Goal: Transaction & Acquisition: Subscribe to service/newsletter

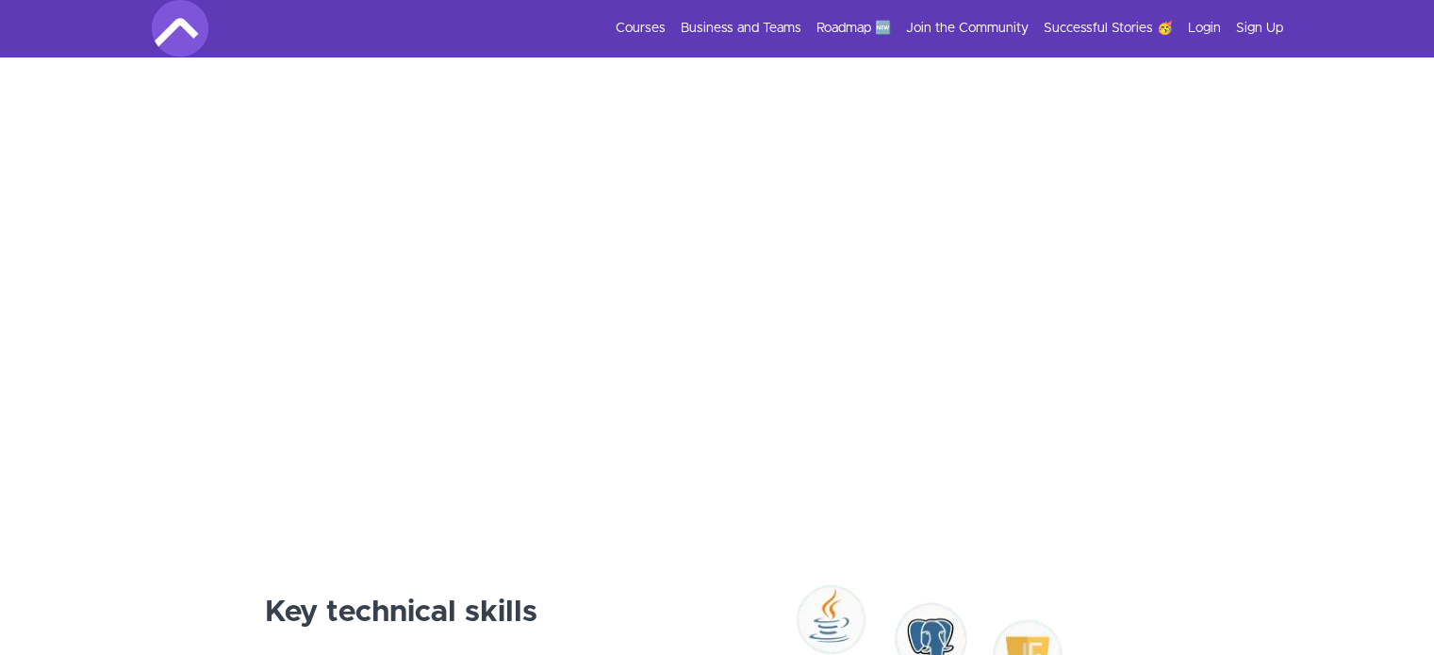
scroll to position [584, 0]
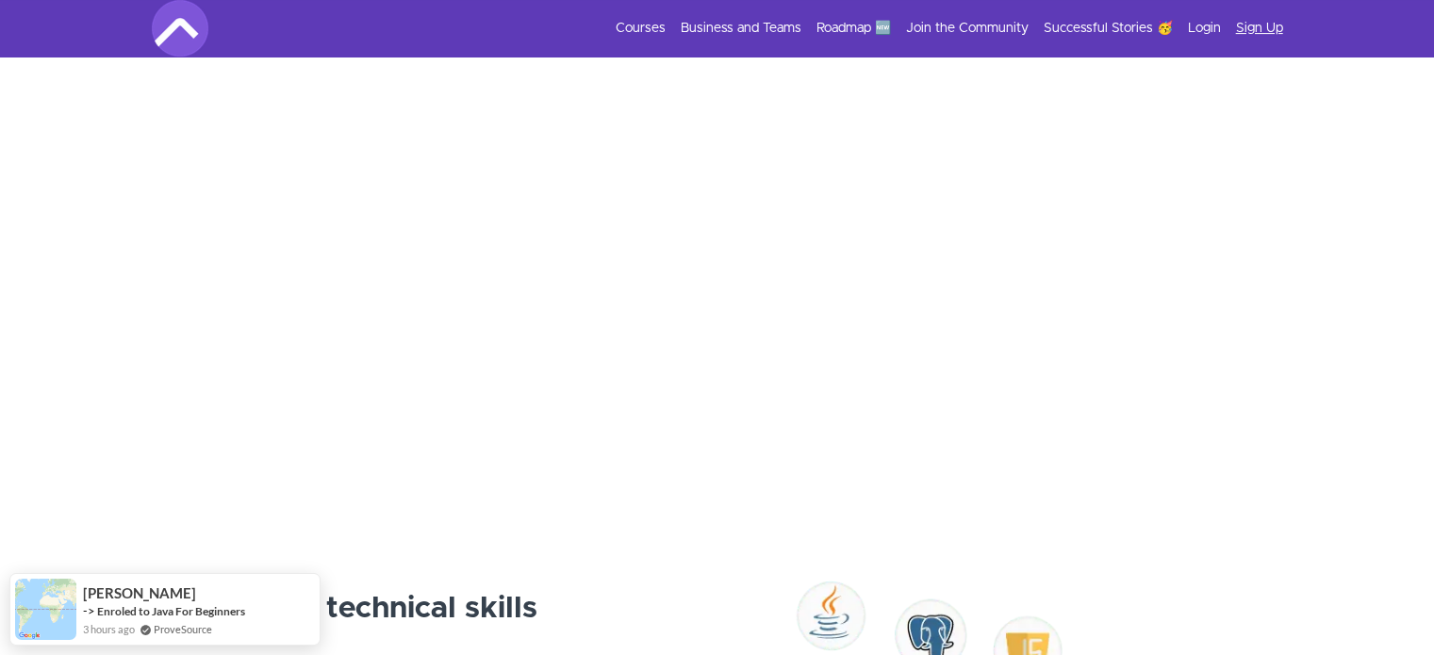
click at [1254, 22] on link "Sign Up" at bounding box center [1259, 28] width 47 height 19
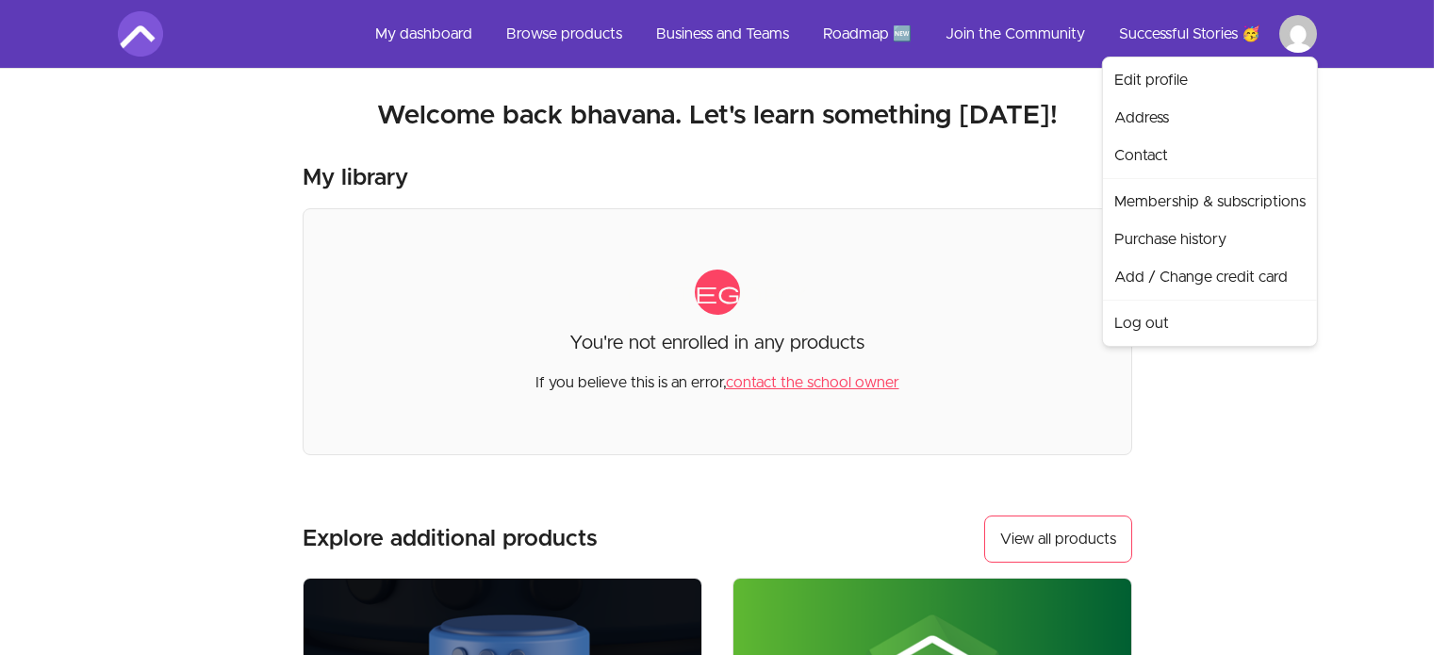
click at [1307, 29] on html "Skip to main content Main menu Includes navigation links and user settings My d…" at bounding box center [724, 638] width 1448 height 1277
click at [699, 375] on html "Skip to main content Main menu Includes navigation links and user settings My d…" at bounding box center [724, 638] width 1448 height 1277
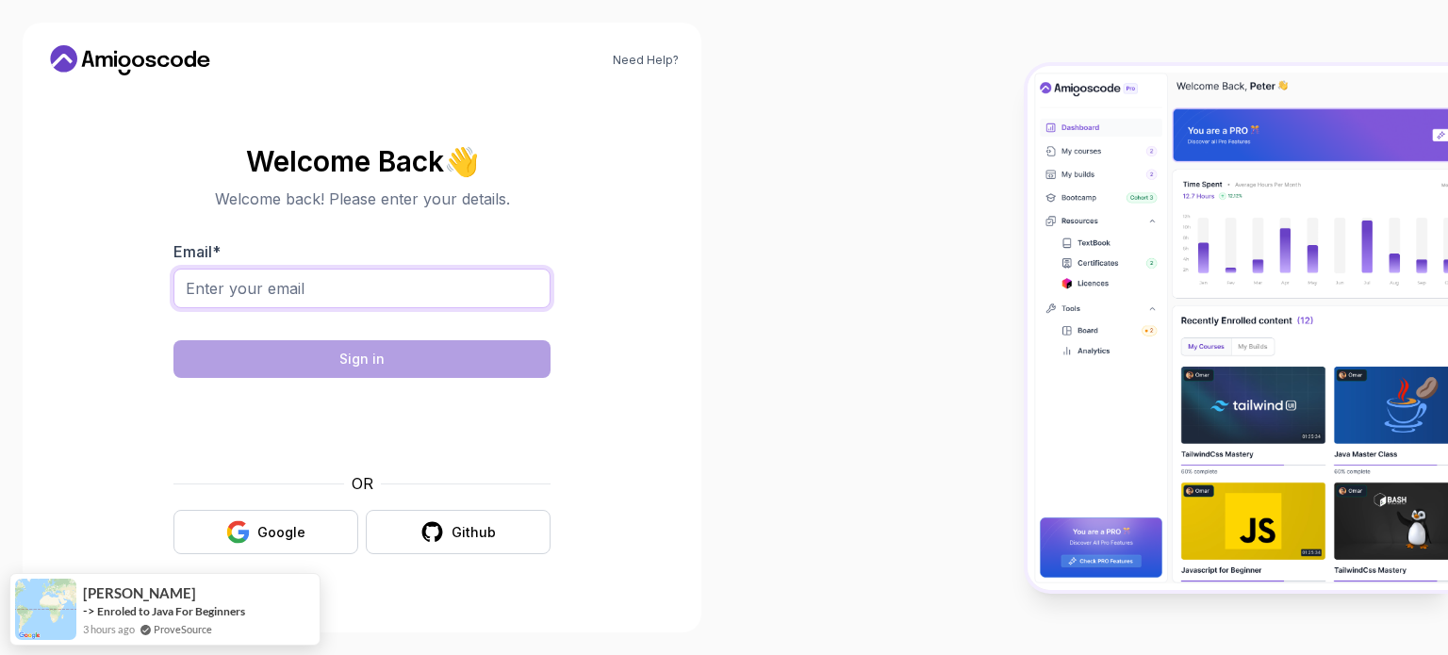
click at [373, 306] on input "Email *" at bounding box center [361, 289] width 377 height 40
type input "bhavanashreebs.24mca@kongu.edu"
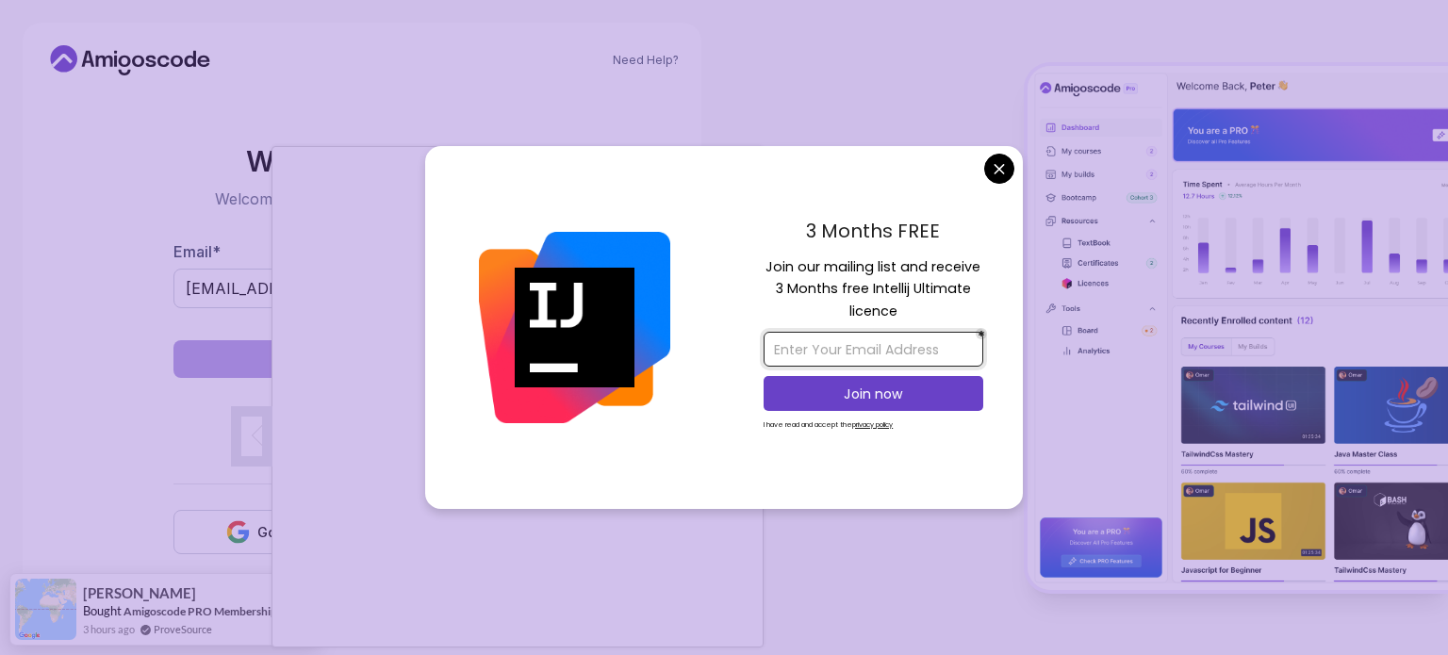
click at [886, 351] on input "email" at bounding box center [873, 349] width 220 height 35
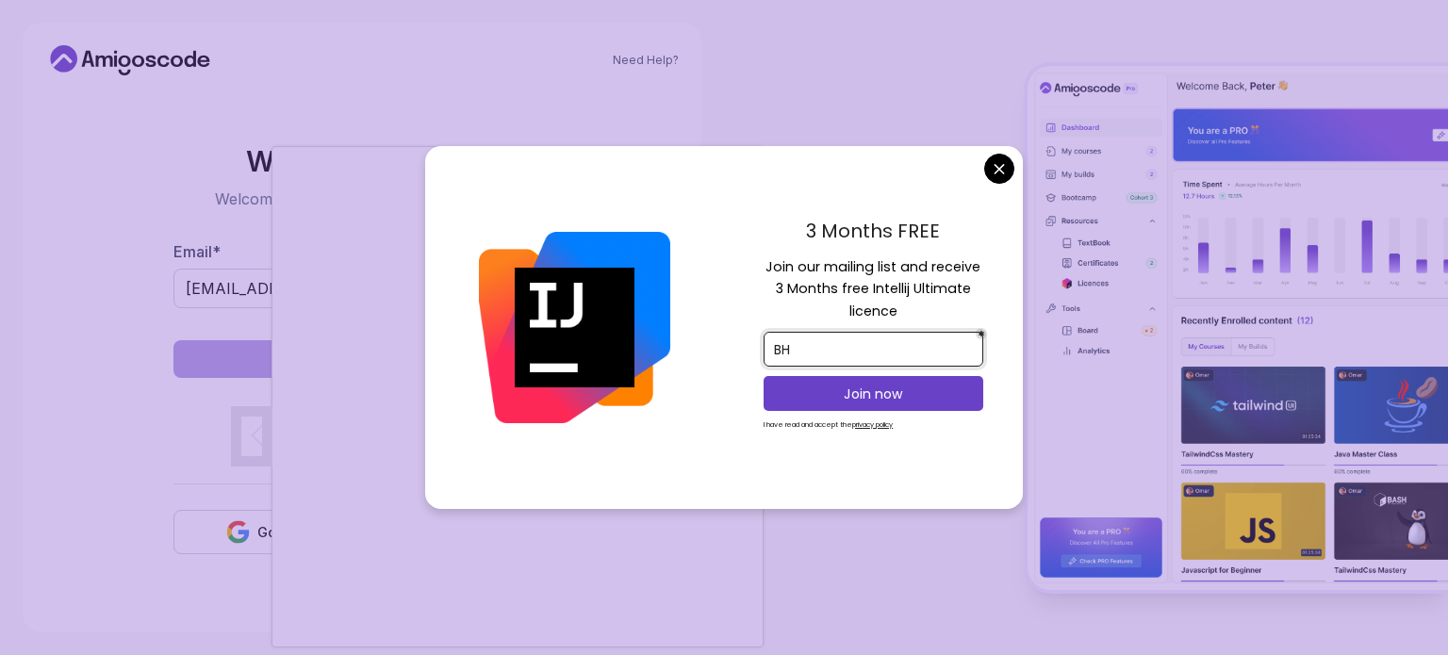
type input "B"
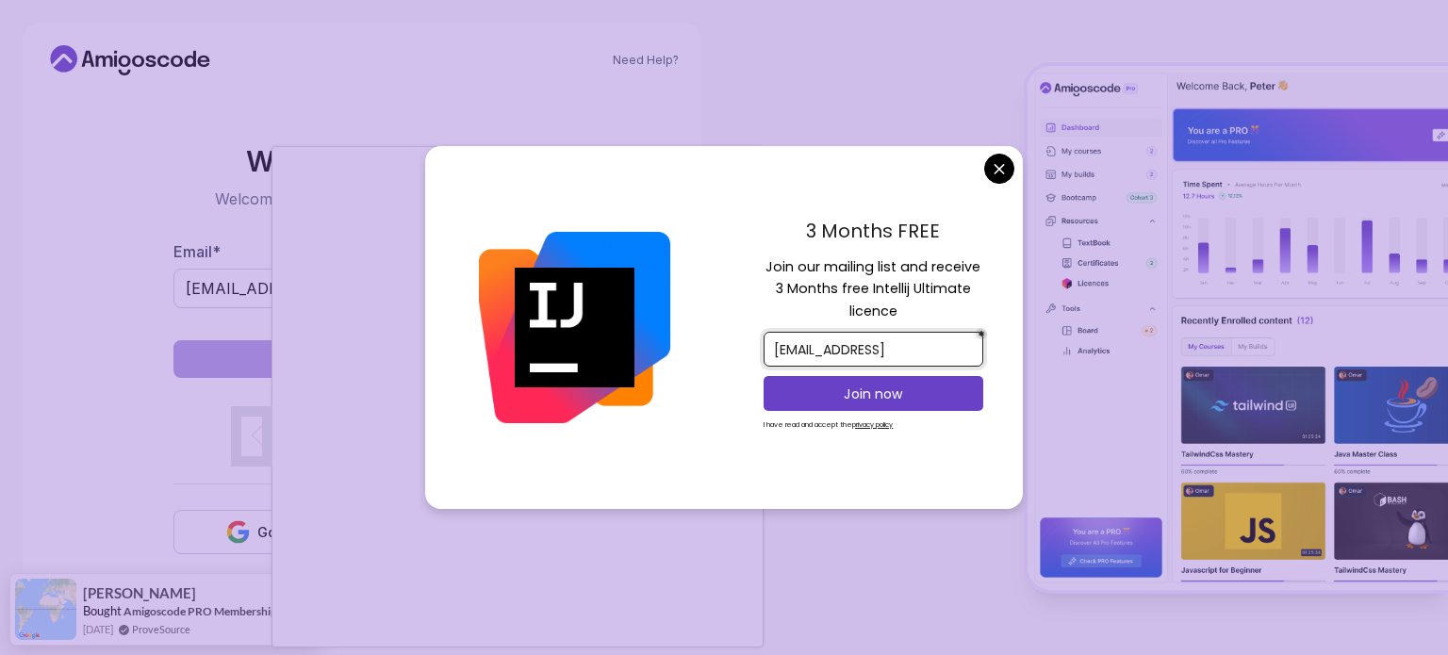
scroll to position [0, 45]
type input "bhavanashreebs.24mca@kongu.edu"
click at [891, 400] on p "Join now" at bounding box center [873, 394] width 178 height 19
